Goal: Information Seeking & Learning: Find specific fact

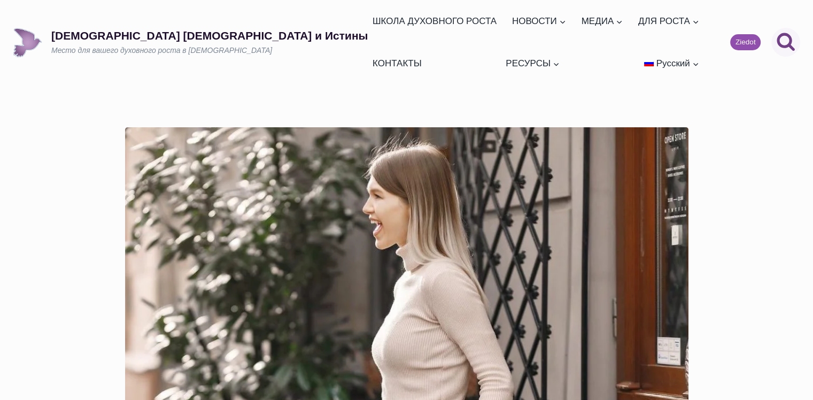
click at [790, 33] on icon "Показать форму поиска" at bounding box center [786, 42] width 18 height 18
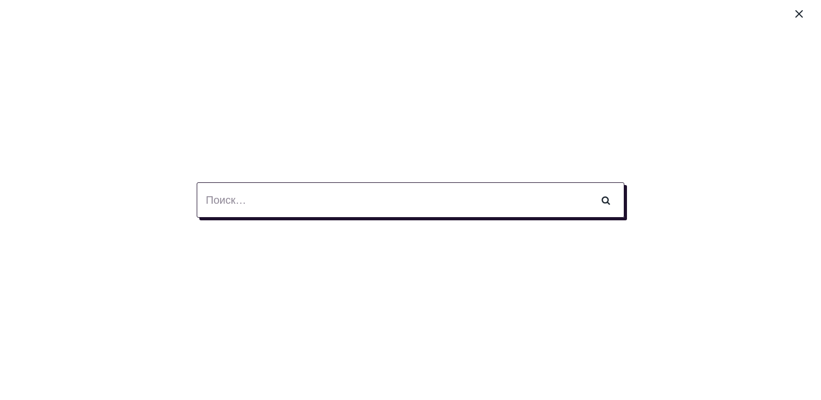
click at [490, 194] on input "Найти:" at bounding box center [411, 199] width 428 height 35
type input "жатва"
click at [587, 182] on input "Поиск" at bounding box center [605, 199] width 37 height 35
